Goal: Task Accomplishment & Management: Complete application form

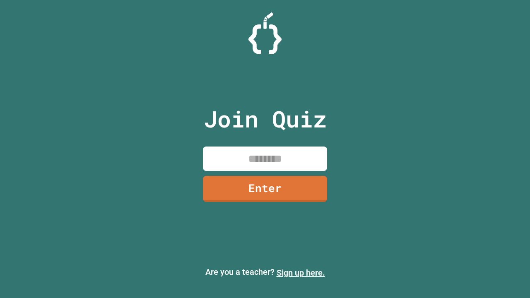
click at [301, 273] on link "Sign up here." at bounding box center [301, 273] width 48 height 10
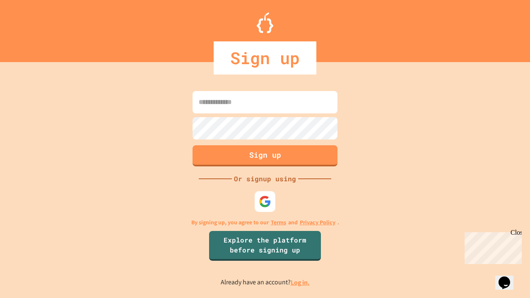
click at [301, 282] on link "Log in." at bounding box center [300, 282] width 19 height 9
